Goal: Task Accomplishment & Management: Complete application form

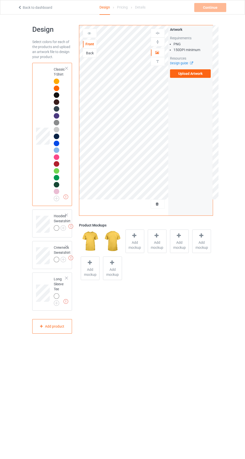
click at [0, 0] on img at bounding box center [0, 0] width 0 height 0
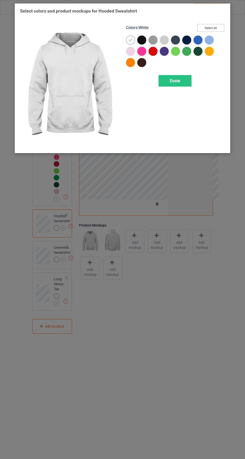
click at [206, 31] on button "Select all" at bounding box center [211, 28] width 27 height 8
click at [175, 80] on span "Done" at bounding box center [175, 80] width 11 height 5
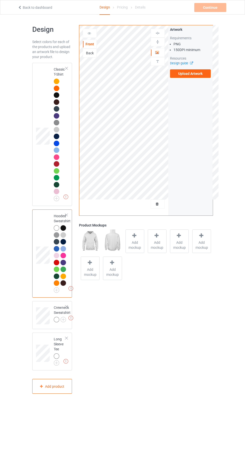
click at [0, 0] on img at bounding box center [0, 0] width 0 height 0
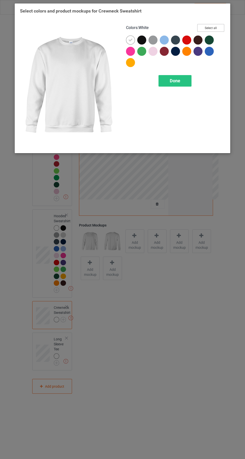
click at [214, 27] on button "Select all" at bounding box center [211, 28] width 27 height 8
click at [175, 80] on span "Done" at bounding box center [175, 80] width 11 height 5
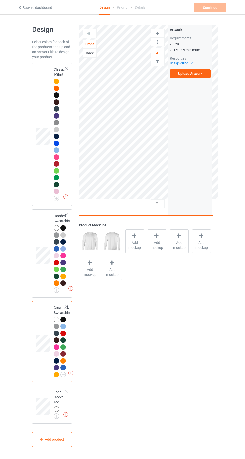
click at [0, 0] on img at bounding box center [0, 0] width 0 height 0
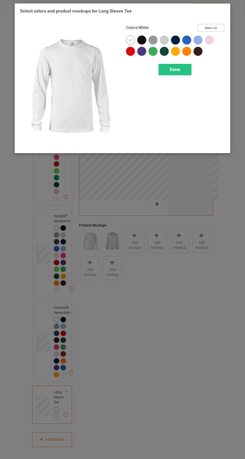
click at [210, 25] on button "Select all" at bounding box center [211, 28] width 27 height 8
click at [164, 67] on div "Done" at bounding box center [175, 70] width 33 height 12
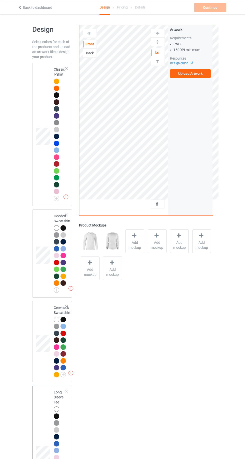
click at [0, 0] on img at bounding box center [0, 0] width 0 height 0
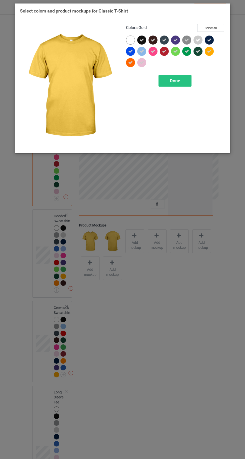
click at [142, 40] on icon at bounding box center [142, 40] width 5 height 5
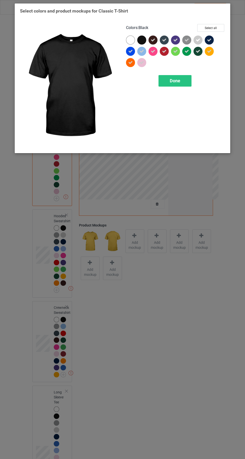
click at [154, 40] on icon at bounding box center [153, 40] width 5 height 5
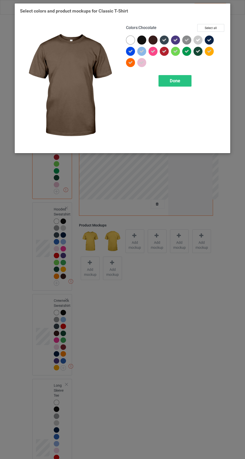
click at [171, 81] on span "Done" at bounding box center [175, 80] width 11 height 5
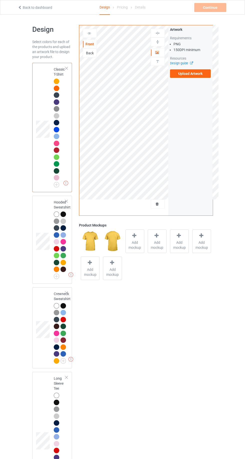
click at [0, 0] on img at bounding box center [0, 0] width 0 height 0
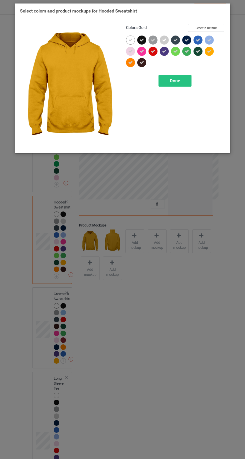
click at [142, 40] on icon at bounding box center [142, 40] width 5 height 5
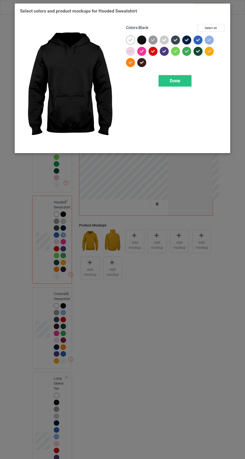
click at [143, 66] on div at bounding box center [142, 62] width 9 height 9
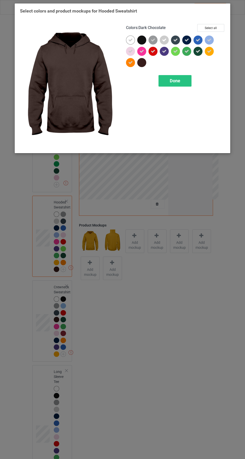
click at [178, 85] on div "Done" at bounding box center [175, 81] width 33 height 12
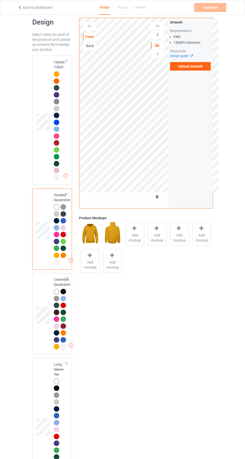
scroll to position [9, 0]
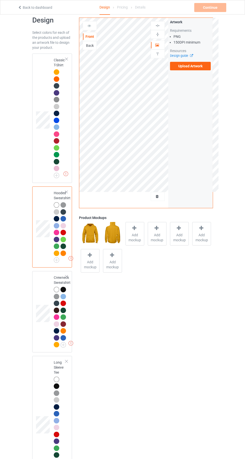
click at [0, 0] on img at bounding box center [0, 0] width 0 height 0
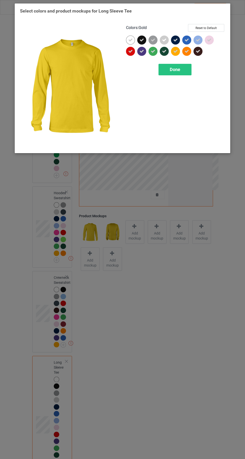
click at [144, 38] on icon at bounding box center [142, 40] width 5 height 5
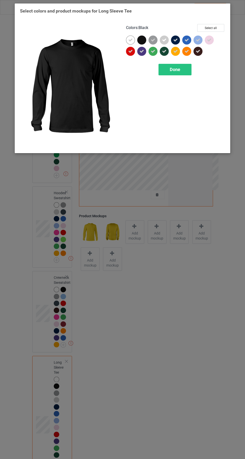
click at [176, 72] on span "Done" at bounding box center [175, 69] width 11 height 5
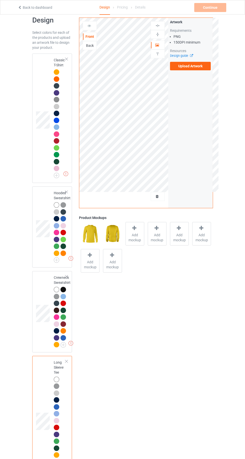
scroll to position [32, 0]
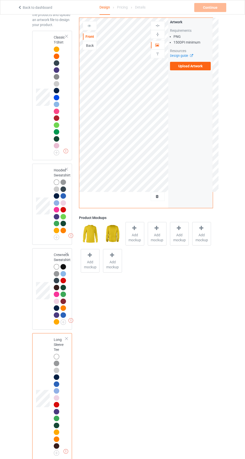
click at [63, 318] on div at bounding box center [64, 316] width 6 height 6
click at [60, 320] on div at bounding box center [57, 322] width 7 height 7
click at [0, 0] on img at bounding box center [0, 0] width 0 height 0
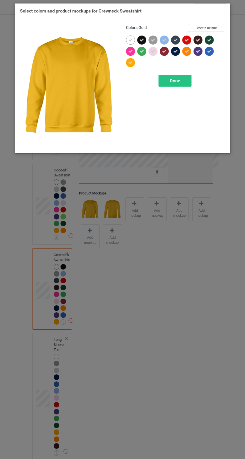
click at [151, 38] on icon at bounding box center [153, 40] width 5 height 5
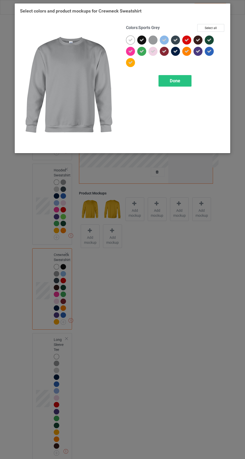
click at [142, 40] on icon at bounding box center [142, 40] width 5 height 5
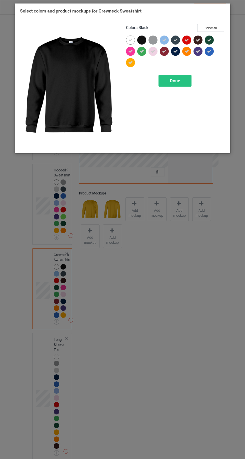
scroll to position [32, 0]
click at [146, 39] on div at bounding box center [142, 40] width 9 height 9
click at [142, 39] on icon at bounding box center [142, 40] width 5 height 5
click at [153, 39] on div at bounding box center [153, 40] width 9 height 9
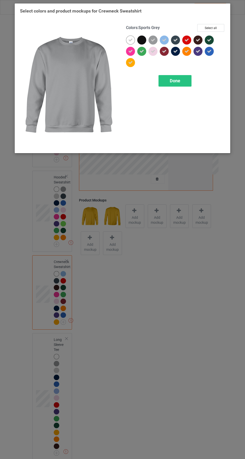
click at [174, 84] on div "Done" at bounding box center [175, 81] width 33 height 12
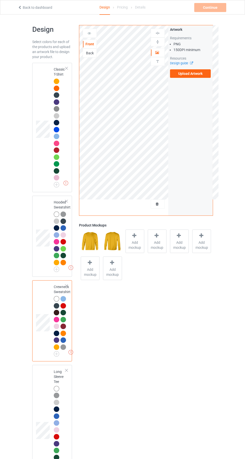
click at [0, 0] on img at bounding box center [0, 0] width 0 height 0
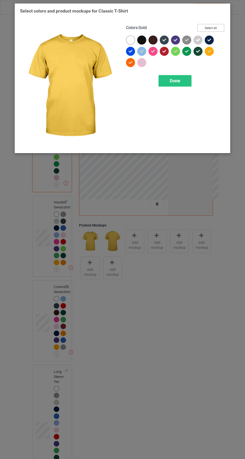
click at [204, 28] on button "Select all" at bounding box center [211, 28] width 27 height 8
click at [209, 28] on button "Reset to Default" at bounding box center [206, 28] width 36 height 8
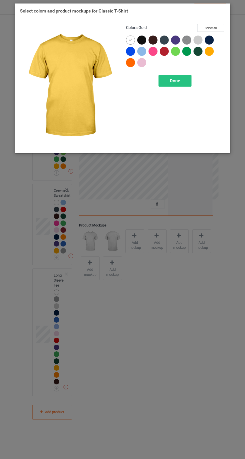
click at [189, 40] on img at bounding box center [187, 40] width 9 height 9
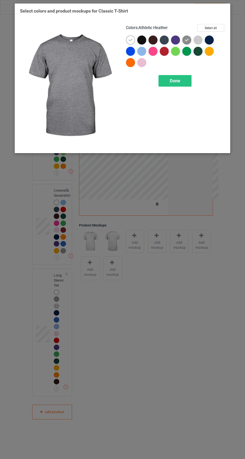
click at [202, 38] on div at bounding box center [198, 40] width 9 height 9
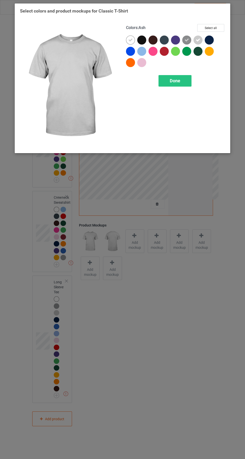
click at [186, 39] on icon at bounding box center [187, 40] width 5 height 5
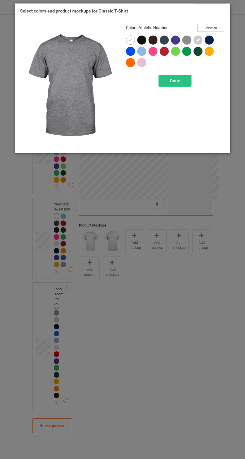
click at [211, 29] on button "Select all" at bounding box center [211, 28] width 27 height 8
click at [144, 38] on icon at bounding box center [142, 40] width 5 height 5
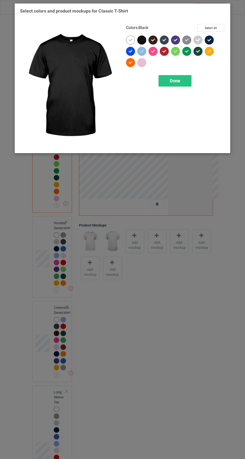
click at [129, 40] on icon at bounding box center [130, 40] width 5 height 5
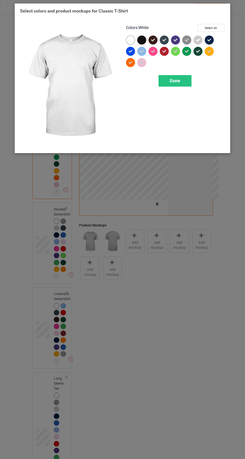
click at [129, 40] on div at bounding box center [130, 40] width 9 height 9
click at [176, 83] on span "Done" at bounding box center [175, 80] width 11 height 5
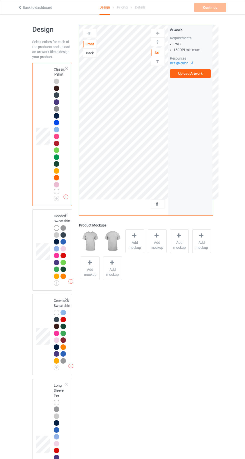
click at [134, 241] on span "Add mockup" at bounding box center [135, 245] width 18 height 10
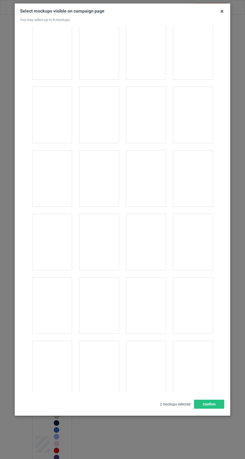
scroll to position [6905, 0]
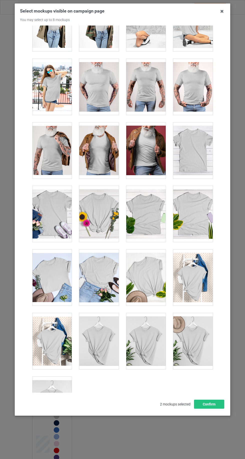
click at [195, 338] on div at bounding box center [194, 341] width 40 height 56
click at [41, 385] on div at bounding box center [52, 405] width 40 height 56
click at [149, 325] on div at bounding box center [146, 341] width 40 height 56
click at [94, 326] on div at bounding box center [99, 341] width 40 height 56
click at [198, 261] on div at bounding box center [194, 278] width 40 height 56
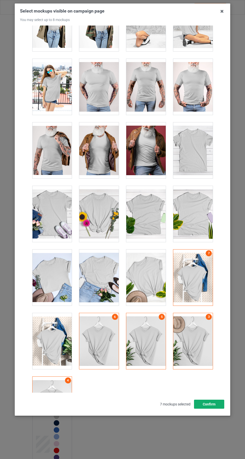
click at [215, 409] on button "Confirm" at bounding box center [209, 404] width 30 height 9
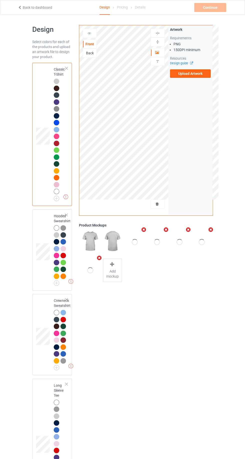
click at [192, 63] on icon at bounding box center [191, 62] width 4 height 3
click at [190, 76] on label "Upload Artwork" at bounding box center [190, 73] width 41 height 9
click at [0, 0] on input "Upload Artwork" at bounding box center [0, 0] width 0 height 0
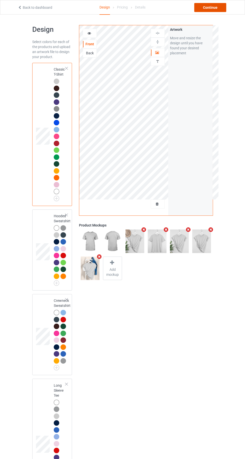
click at [205, 8] on div "Continue" at bounding box center [211, 7] width 32 height 9
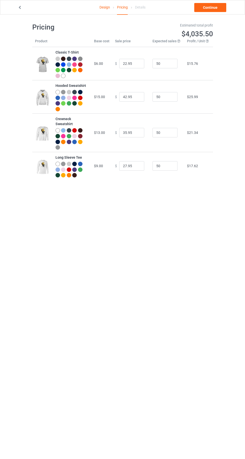
scroll to position [7, 0]
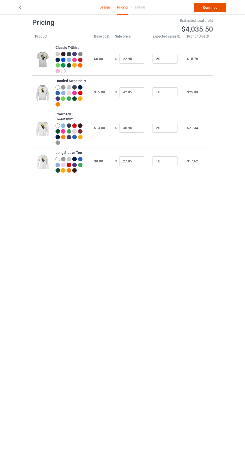
click at [205, 6] on link "Continue" at bounding box center [211, 7] width 32 height 9
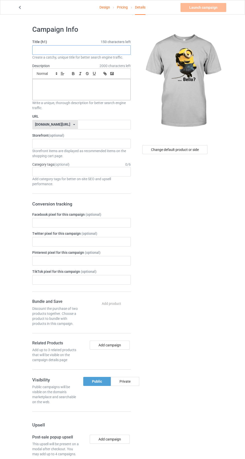
click at [51, 49] on input "text" at bounding box center [81, 50] width 99 height 10
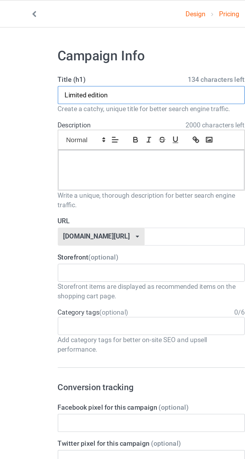
type input "Limited edition"
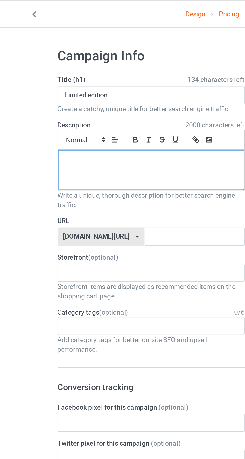
click at [40, 93] on div at bounding box center [82, 89] width 98 height 21
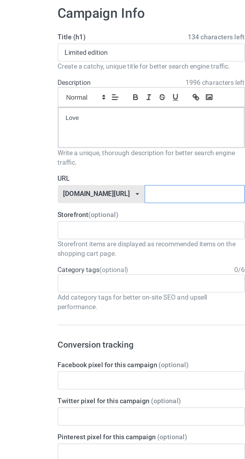
click at [107, 126] on input "text" at bounding box center [104, 125] width 53 height 10
type input "Bellobello"
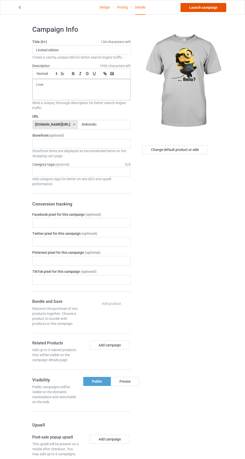
click at [195, 6] on link "Launch campaign" at bounding box center [204, 7] width 46 height 9
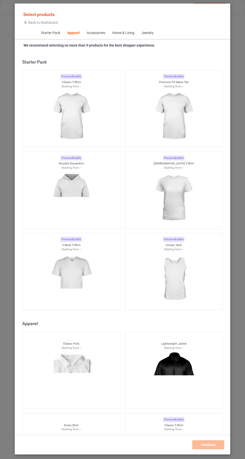
scroll to position [268, 0]
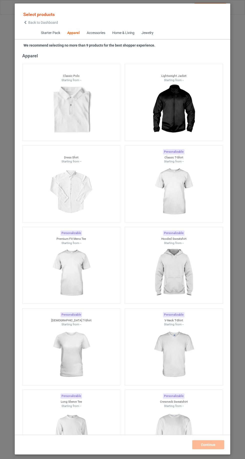
click at [25, 23] on icon at bounding box center [25, 23] width 4 height 4
